Goal: Task Accomplishment & Management: Manage account settings

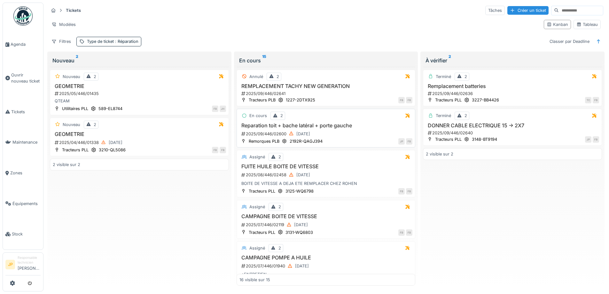
click at [335, 125] on h3 "Reparation toit + bache latéral + porte gauche" at bounding box center [325, 125] width 173 height 6
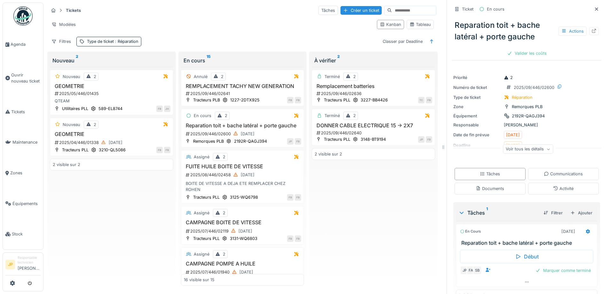
click at [398, 244] on div "Terminé 2 Remplacement batteries 2025/09/446/02636 Tracteurs PLL 3227-BB4426 TC…" at bounding box center [373, 176] width 123 height 219
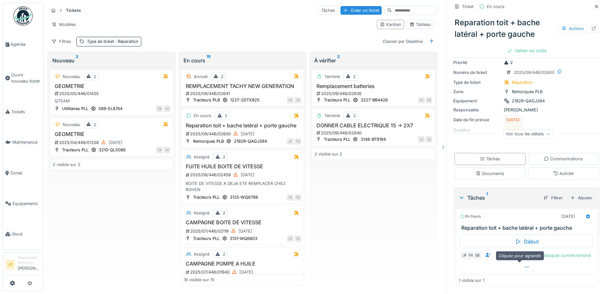
click at [519, 264] on div at bounding box center [526, 266] width 141 height 9
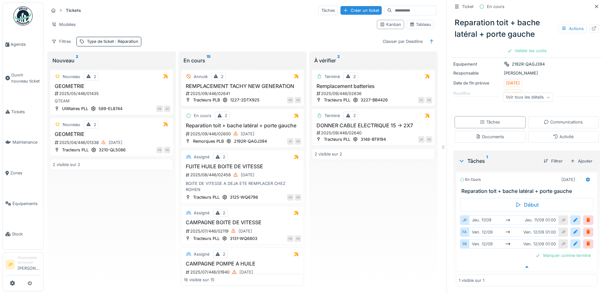
scroll to position [53, 0]
click at [573, 241] on div at bounding box center [575, 244] width 5 height 6
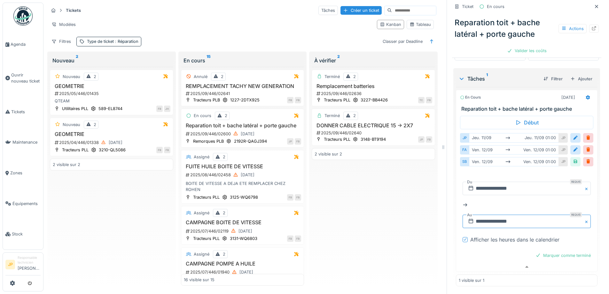
click at [509, 218] on input "**********" at bounding box center [527, 221] width 128 height 13
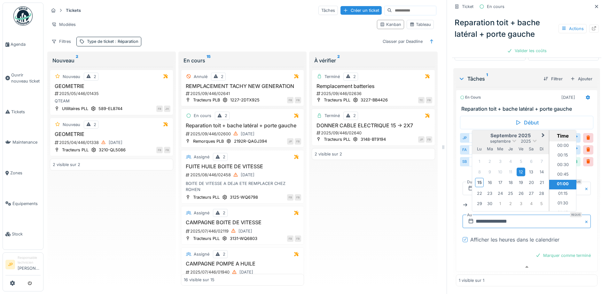
scroll to position [8, 0]
click at [475, 179] on div "15" at bounding box center [479, 182] width 9 height 9
click at [557, 164] on li "18:00" at bounding box center [562, 168] width 27 height 10
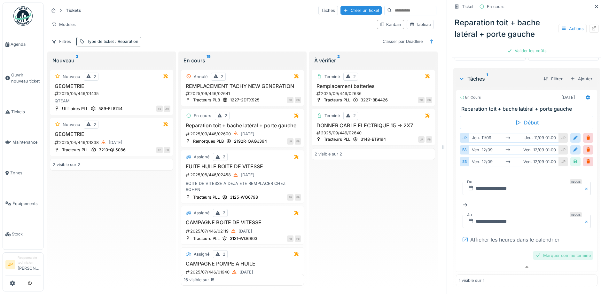
click at [552, 251] on div "Marquer comme terminé" at bounding box center [563, 255] width 60 height 9
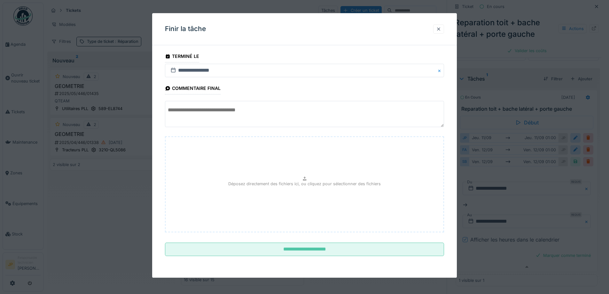
click at [438, 26] on div at bounding box center [438, 28] width 11 height 9
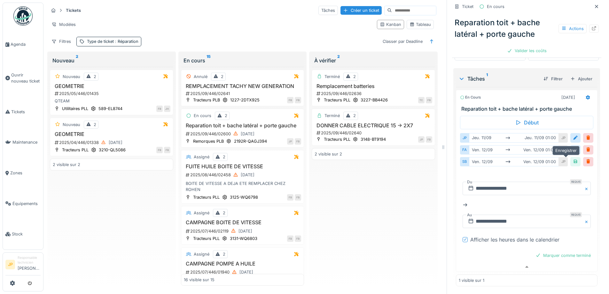
click at [570, 158] on div at bounding box center [575, 161] width 10 height 9
